Goal: Find specific page/section: Find specific page/section

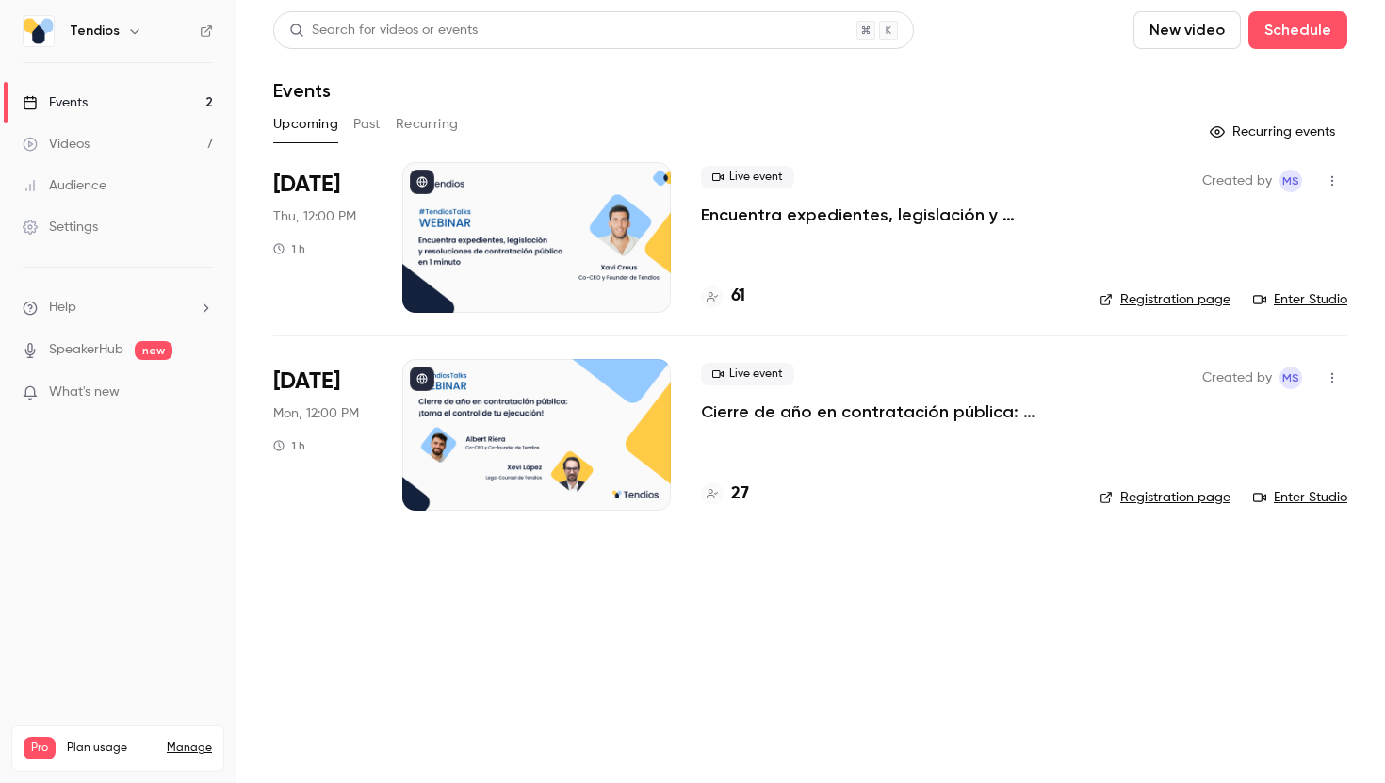
click at [771, 212] on p "Encuentra expedientes, legislación y resoluciones de contratación pública en 1 …" at bounding box center [885, 214] width 368 height 23
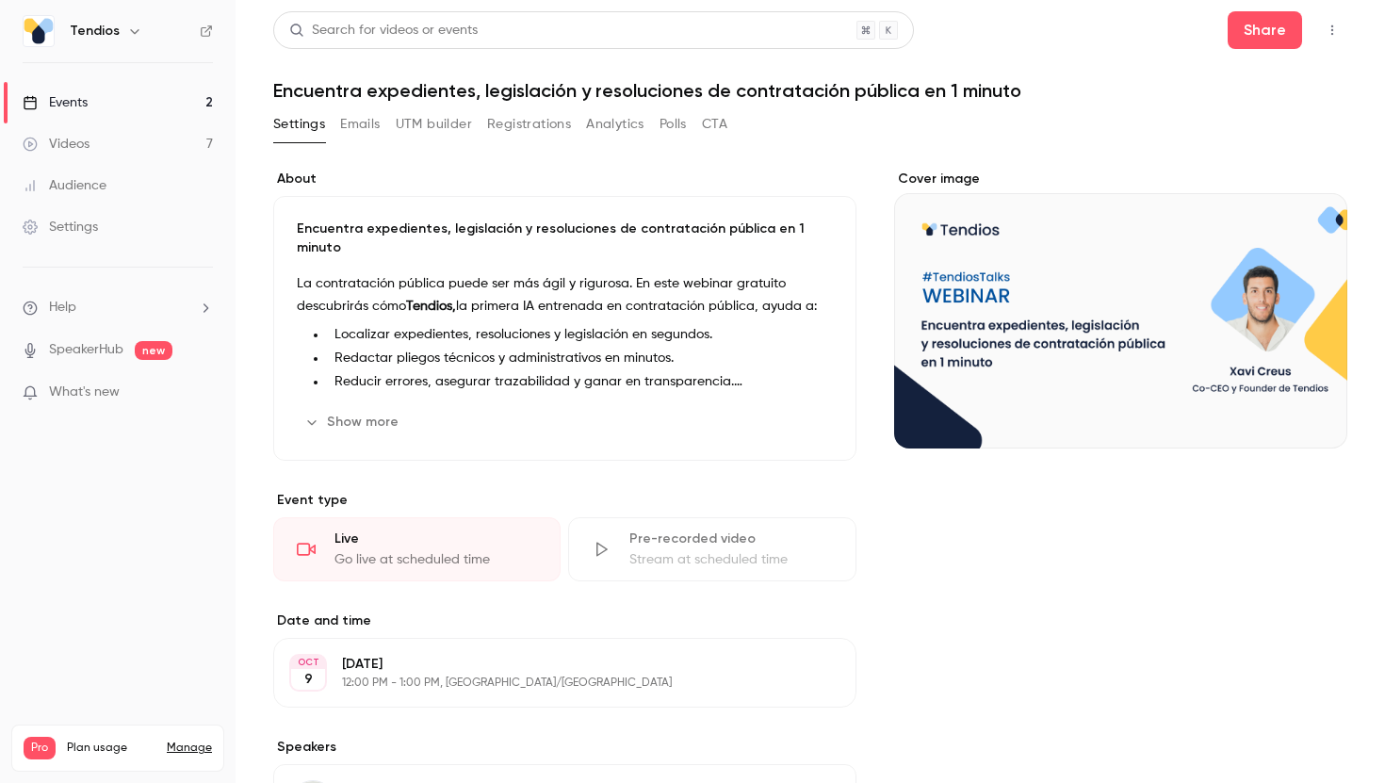
click at [365, 130] on button "Emails" at bounding box center [360, 124] width 40 height 30
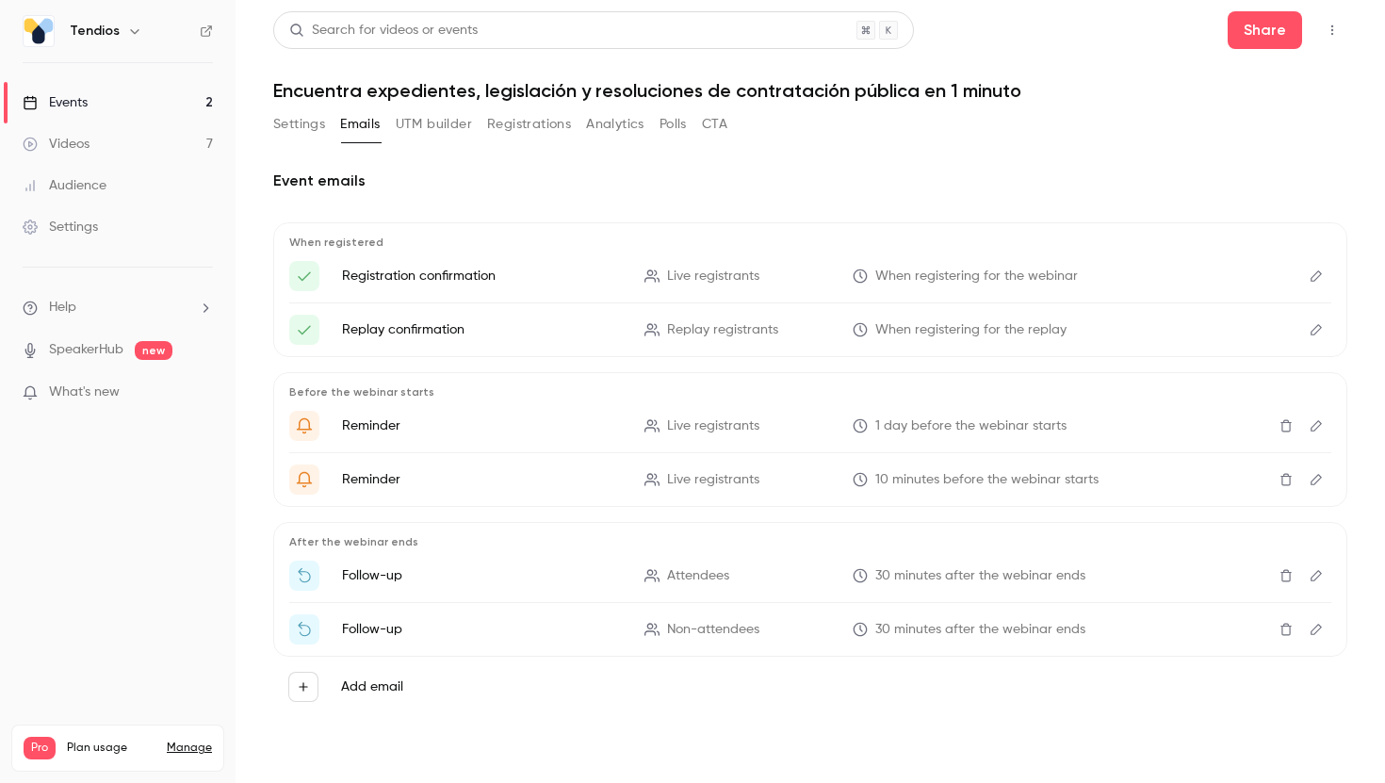
click at [118, 109] on link "Events 2" at bounding box center [117, 102] width 235 height 41
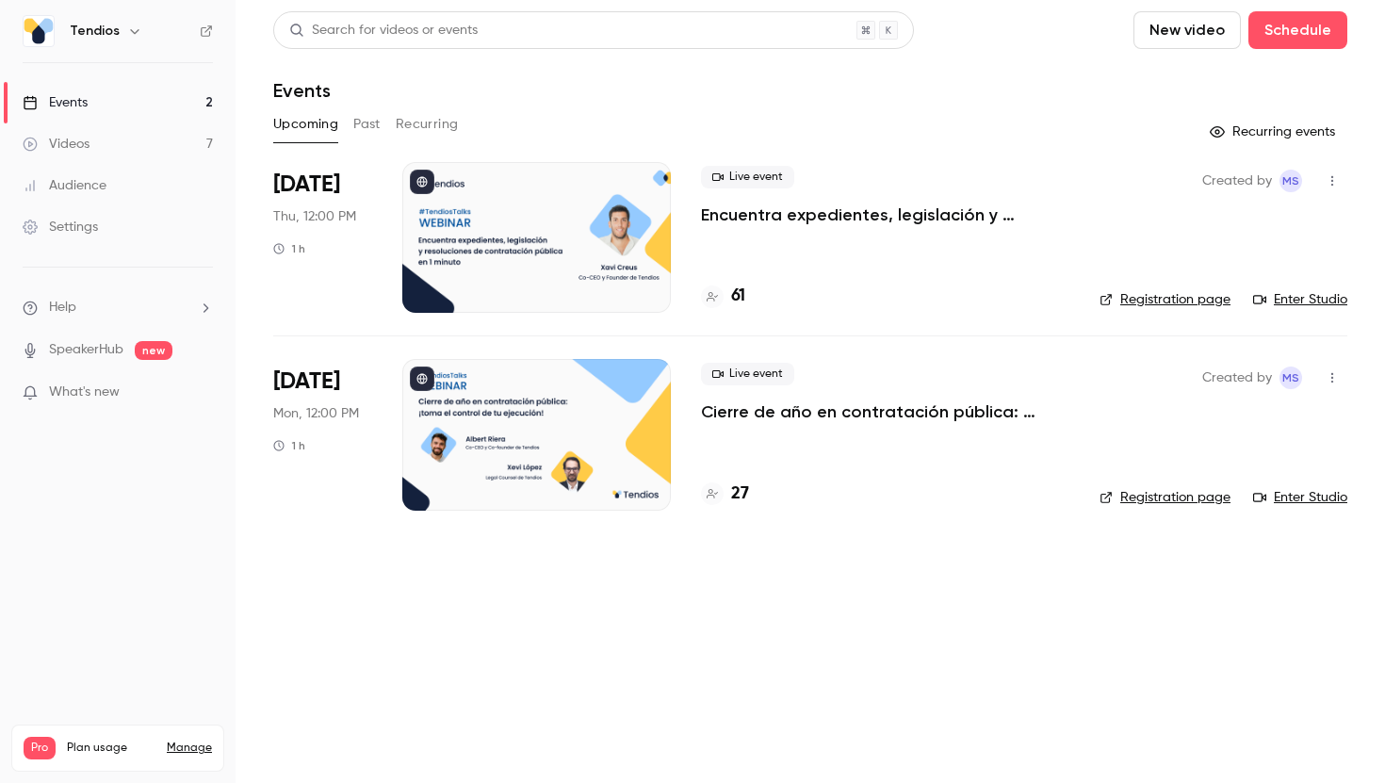
click at [797, 226] on div "Live event Encuentra expedientes, legislación y resoluciones de contratación pú…" at bounding box center [885, 237] width 368 height 151
click at [801, 217] on p "Encuentra expedientes, legislación y resoluciones de contratación pública en 1 …" at bounding box center [885, 214] width 368 height 23
